Goal: Information Seeking & Learning: Check status

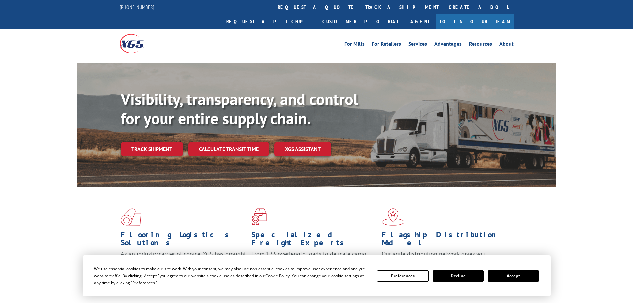
click at [506, 276] on button "Accept" at bounding box center [513, 275] width 51 height 11
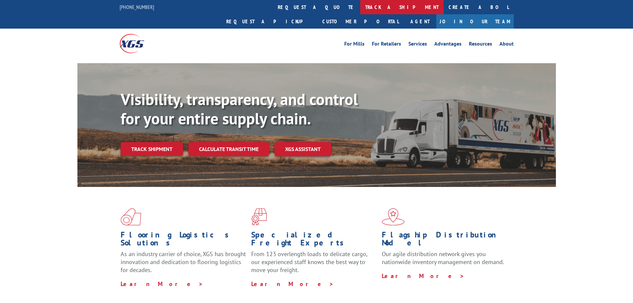
click at [360, 7] on link "track a shipment" at bounding box center [401, 7] width 83 height 14
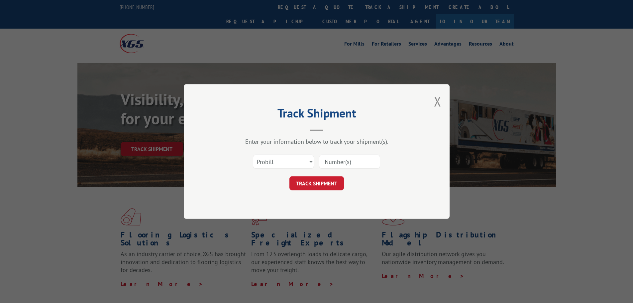
click at [340, 162] on input at bounding box center [349, 162] width 61 height 14
paste input "17259533"
type input "17259533"
click at [329, 185] on button "TRACK SHIPMENT" at bounding box center [316, 183] width 55 height 14
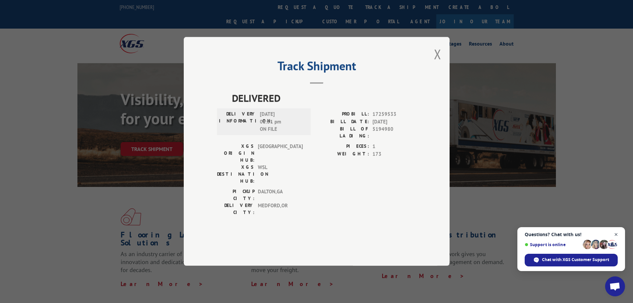
click at [616, 233] on span "Close chat" at bounding box center [616, 234] width 8 height 8
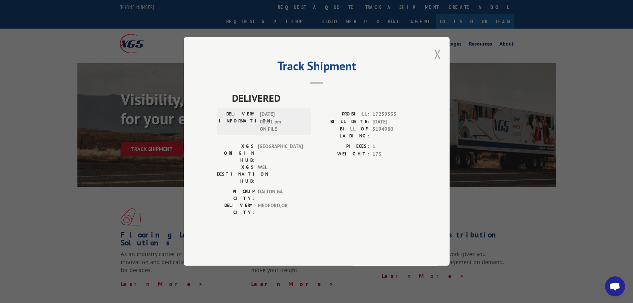
click at [436, 63] on button "Close modal" at bounding box center [437, 54] width 7 height 18
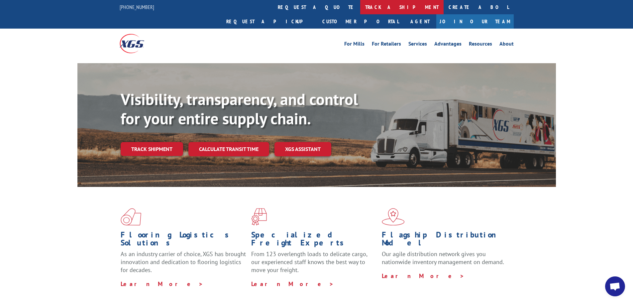
click at [360, 4] on link "track a shipment" at bounding box center [401, 7] width 83 height 14
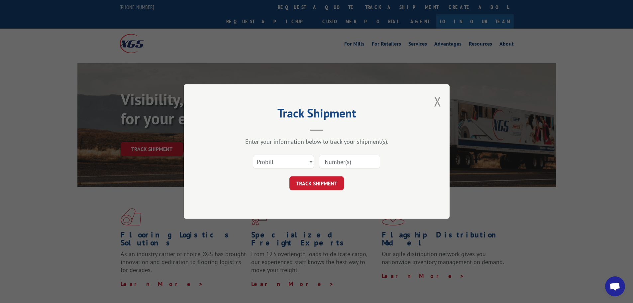
click at [333, 163] on input at bounding box center [349, 162] width 61 height 14
paste input "17469620"
type input "17469620"
click at [321, 185] on button "TRACK SHIPMENT" at bounding box center [316, 183] width 55 height 14
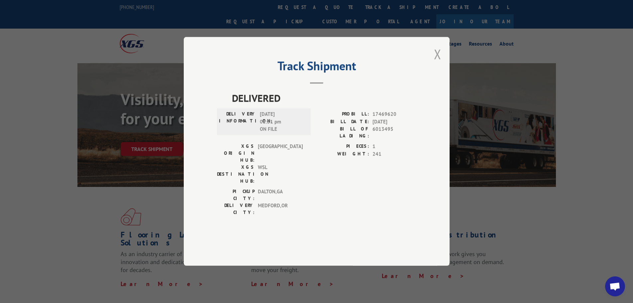
click at [440, 63] on button "Close modal" at bounding box center [437, 54] width 7 height 18
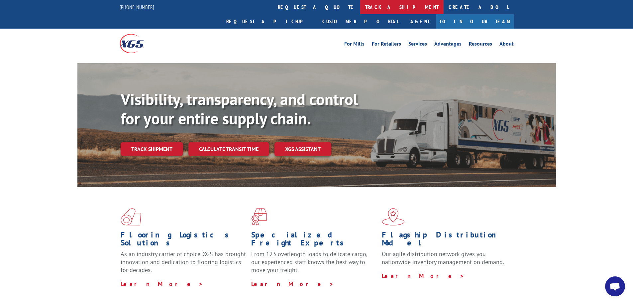
click at [360, 8] on link "track a shipment" at bounding box center [401, 7] width 83 height 14
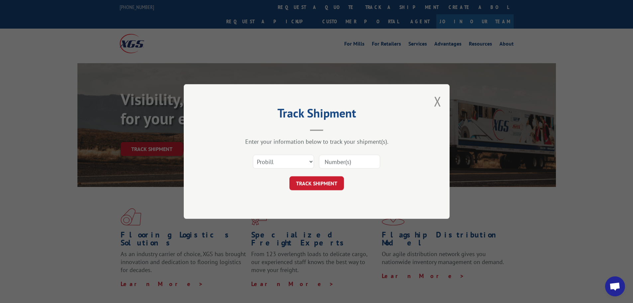
click at [330, 161] on input at bounding box center [349, 162] width 61 height 14
paste input "17259533"
type input "17259533"
click at [327, 181] on button "TRACK SHIPMENT" at bounding box center [316, 183] width 55 height 14
